Goal: Task Accomplishment & Management: Manage account settings

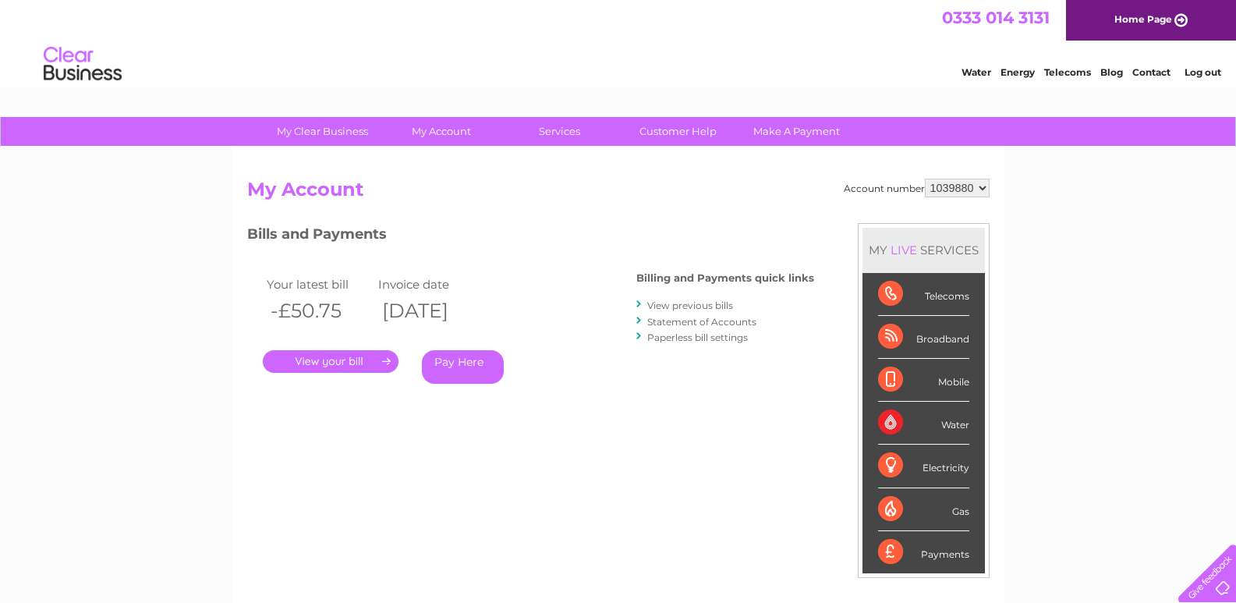
click at [955, 182] on select "1039880 1116968" at bounding box center [957, 188] width 65 height 19
select select "1116968"
click at [925, 179] on select "1039880 1116968" at bounding box center [957, 188] width 65 height 19
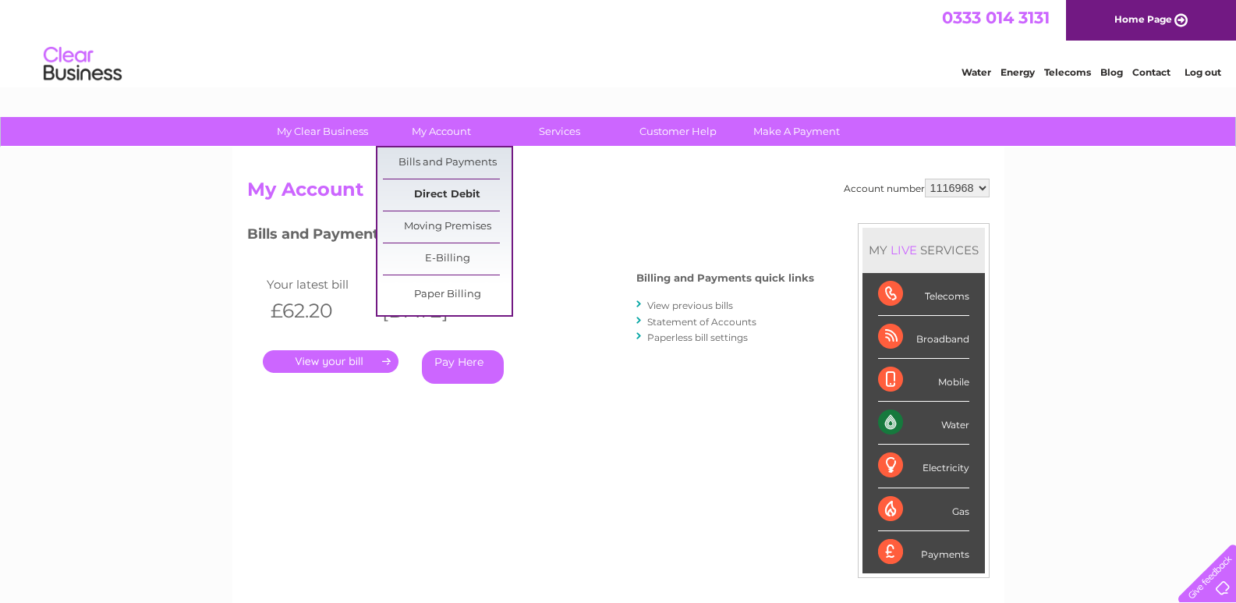
click at [449, 190] on link "Direct Debit" at bounding box center [447, 194] width 129 height 31
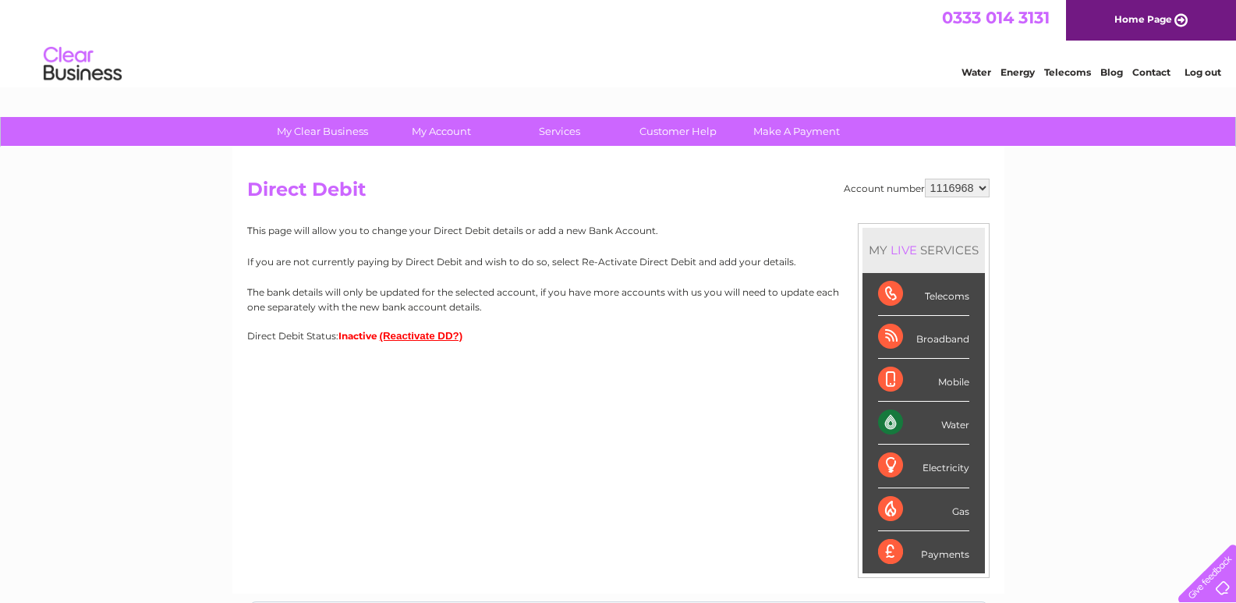
click at [405, 334] on button "(Reactivate DD?)" at bounding box center [421, 336] width 83 height 12
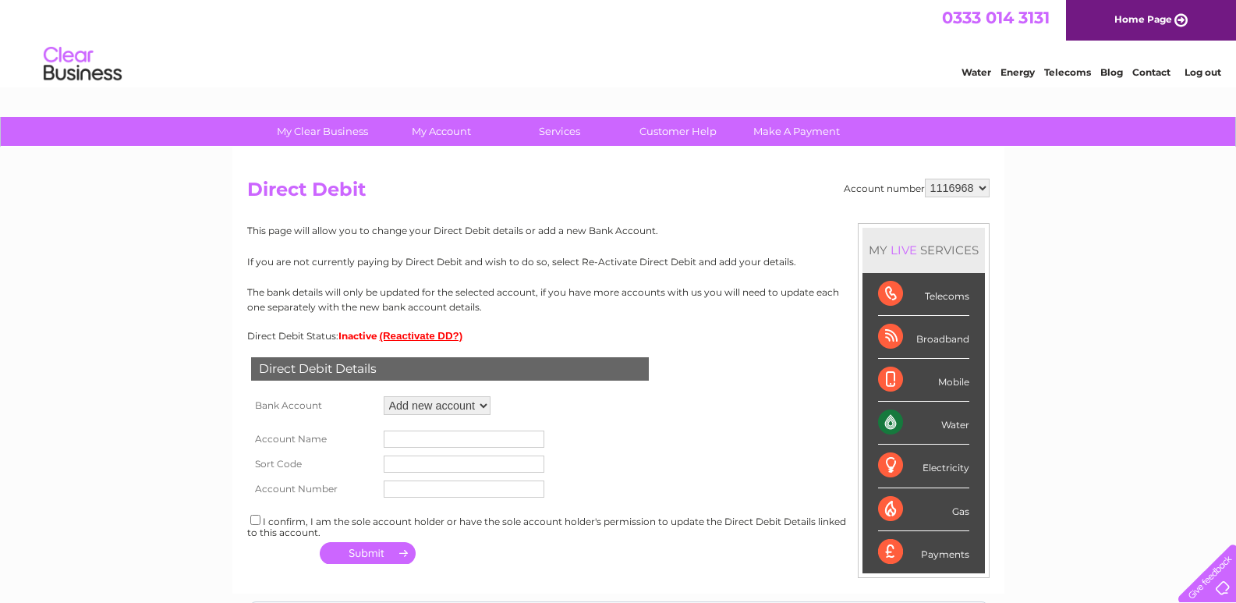
click at [430, 409] on select "Add new account ****5268 ****5268" at bounding box center [437, 405] width 107 height 19
click at [603, 404] on div "Direct Debit Details Bank Account Add new account ****5268 ****5268 Loading... …" at bounding box center [618, 454] width 742 height 227
click at [507, 433] on input "text" at bounding box center [464, 438] width 161 height 17
click at [255, 518] on input "checkbox" at bounding box center [255, 520] width 10 height 10
checkbox input "true"
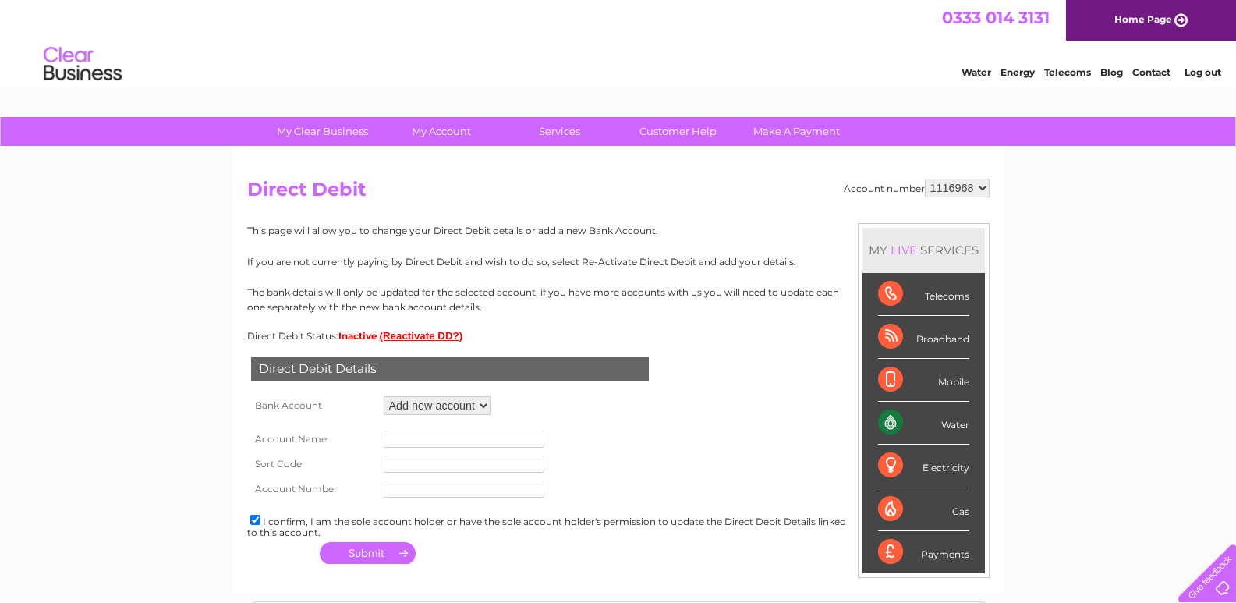
click at [524, 442] on input "text" at bounding box center [464, 438] width 161 height 17
type input "Aayu Senses Limited"
click at [450, 461] on input "text" at bounding box center [464, 463] width 161 height 17
click at [476, 405] on select "Add new account ****5268 ****5268" at bounding box center [437, 405] width 107 height 19
click at [384, 396] on select "Add new account ****5268 ****5268" at bounding box center [437, 405] width 107 height 19
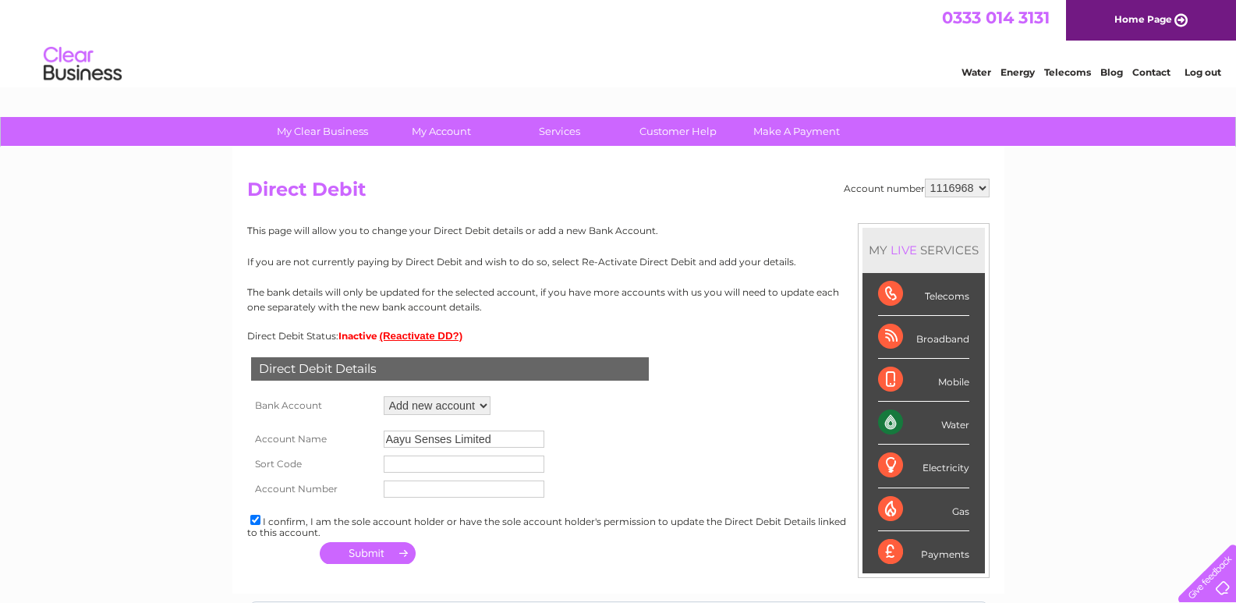
click at [444, 465] on input "text" at bounding box center [464, 463] width 161 height 17
type input "309626"
click at [467, 489] on input "text" at bounding box center [464, 488] width 161 height 17
type input "28125268"
click at [367, 552] on button "button" at bounding box center [368, 553] width 96 height 22
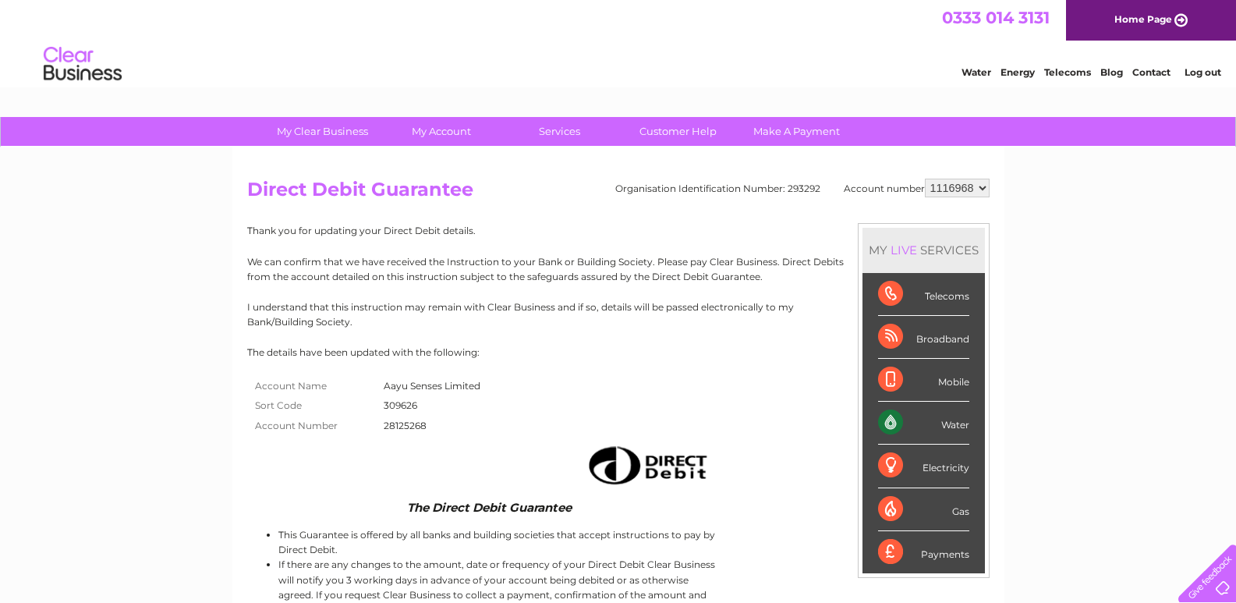
click at [960, 192] on select "1039880 1116968" at bounding box center [957, 188] width 65 height 19
select select "1039880"
click at [925, 179] on select "1039880 1116968" at bounding box center [957, 188] width 65 height 19
click at [957, 189] on select "1039880 1116968" at bounding box center [957, 188] width 65 height 19
select select "1039880"
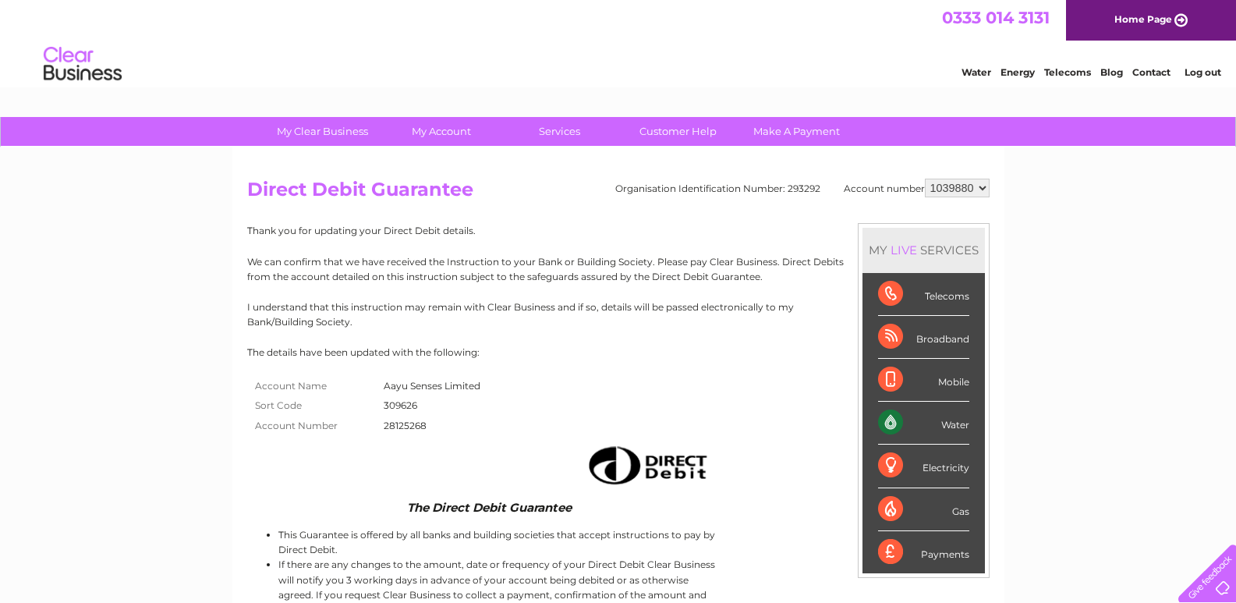
click at [925, 179] on select "1039880 1116968" at bounding box center [957, 188] width 65 height 19
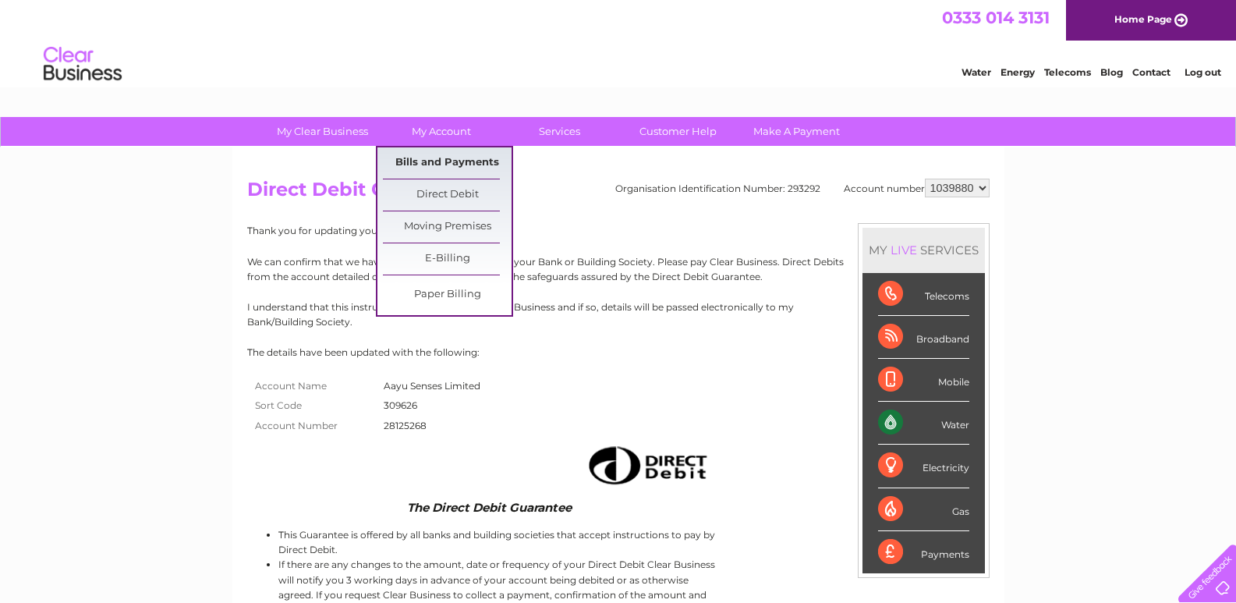
click at [441, 161] on link "Bills and Payments" at bounding box center [447, 162] width 129 height 31
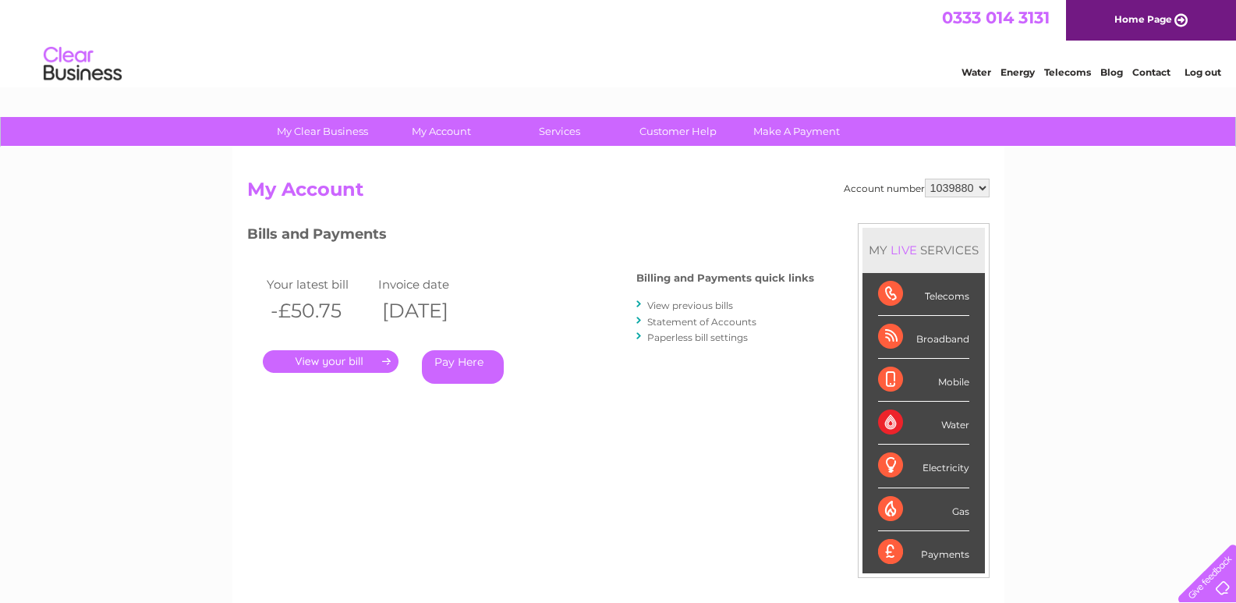
click at [322, 356] on link "." at bounding box center [331, 361] width 136 height 23
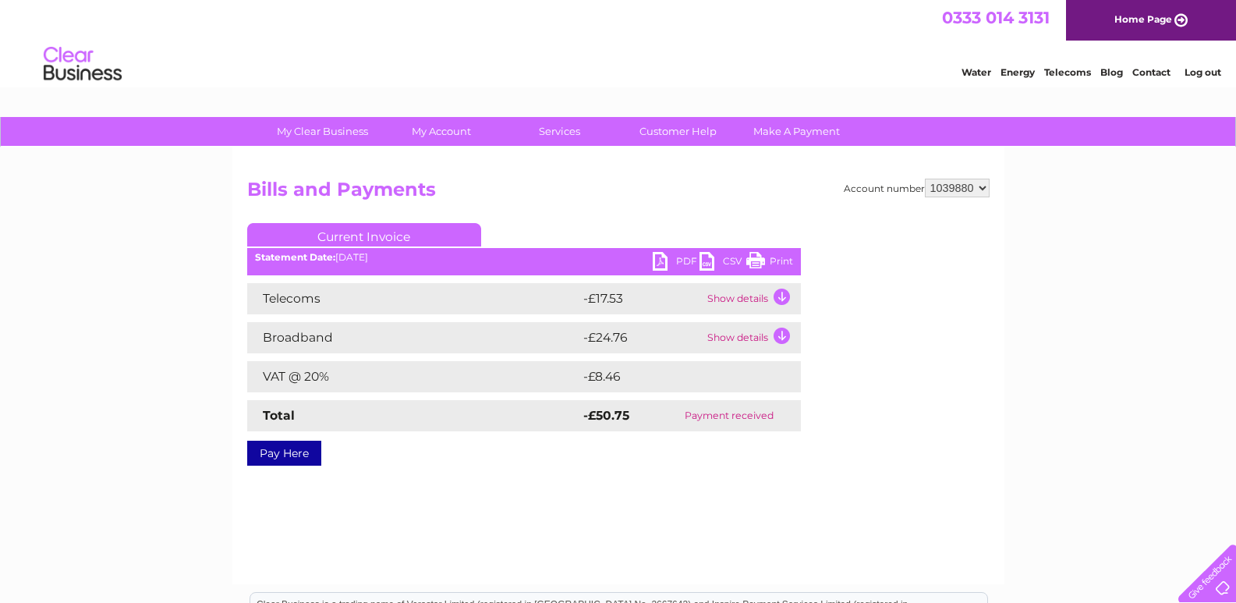
click at [677, 260] on link "PDF" at bounding box center [676, 263] width 47 height 23
click at [961, 185] on select "1039880 1116968" at bounding box center [957, 188] width 65 height 19
select select "1116968"
click at [925, 179] on select "1039880 1116968" at bounding box center [957, 188] width 65 height 19
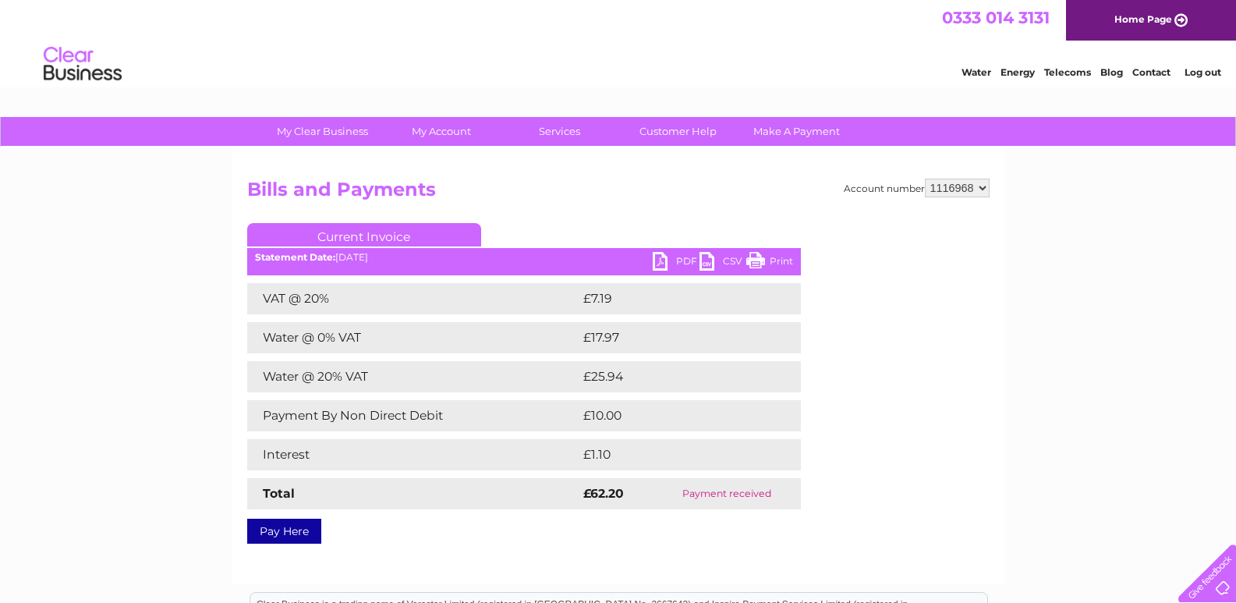
click at [683, 258] on link "PDF" at bounding box center [676, 263] width 47 height 23
click at [1200, 72] on link "Log out" at bounding box center [1202, 72] width 37 height 12
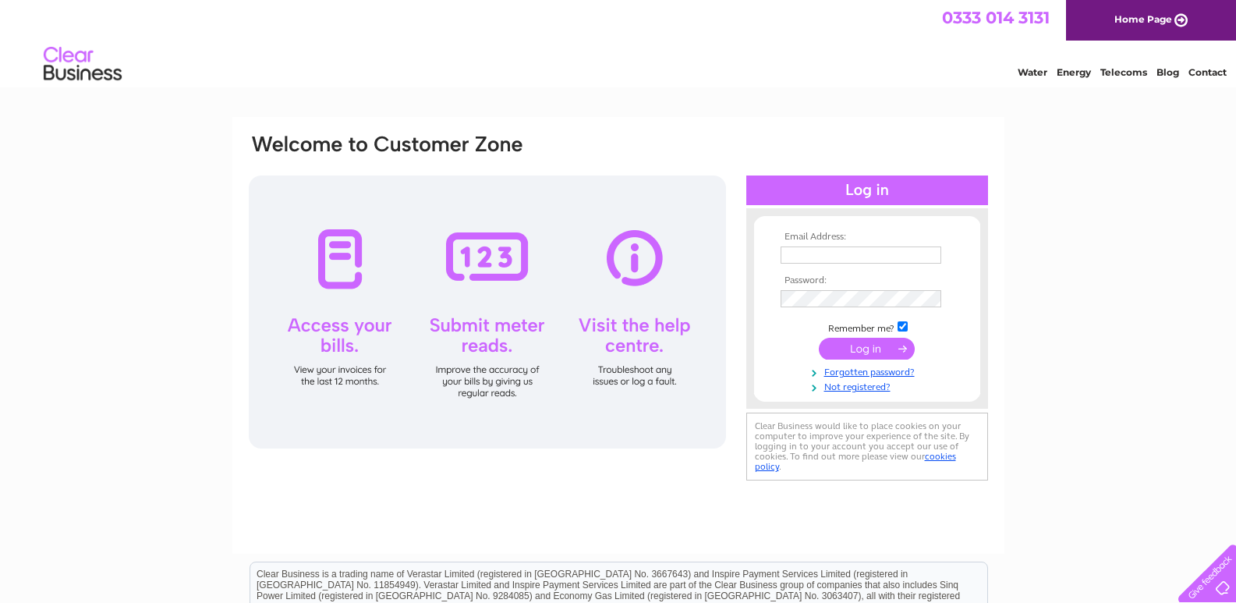
type input "[EMAIL_ADDRESS][DOMAIN_NAME]"
drag, startPoint x: 752, startPoint y: 340, endPoint x: 768, endPoint y: 337, distance: 16.7
click at [752, 339] on div "Email Address: [EMAIL_ADDRESS][DOMAIN_NAME] Password:" at bounding box center [867, 309] width 242 height 171
